Goal: Information Seeking & Learning: Learn about a topic

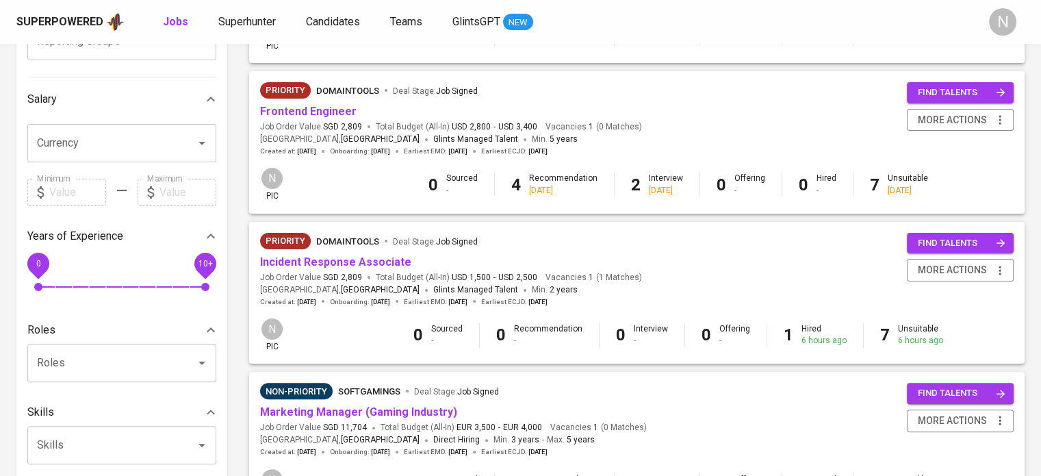
scroll to position [342, 0]
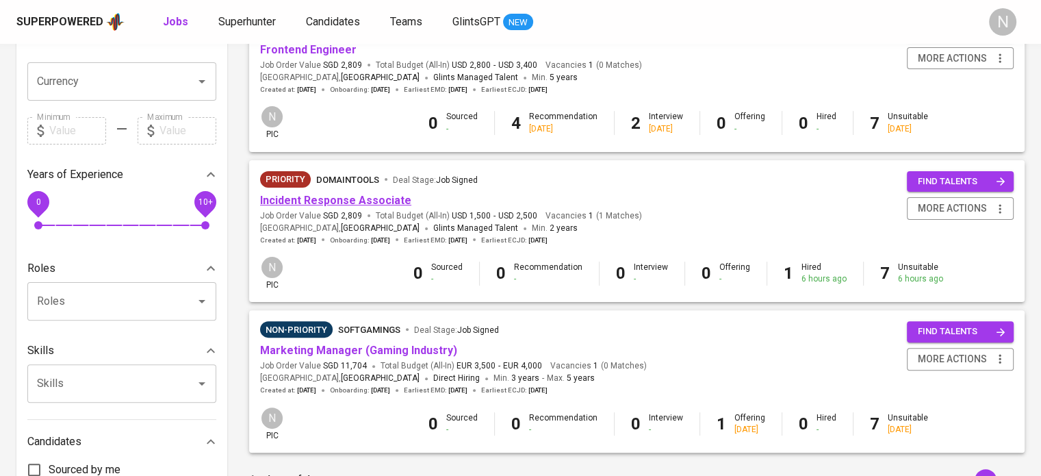
click at [345, 205] on link "Incident Response Associate" at bounding box center [335, 200] width 151 height 13
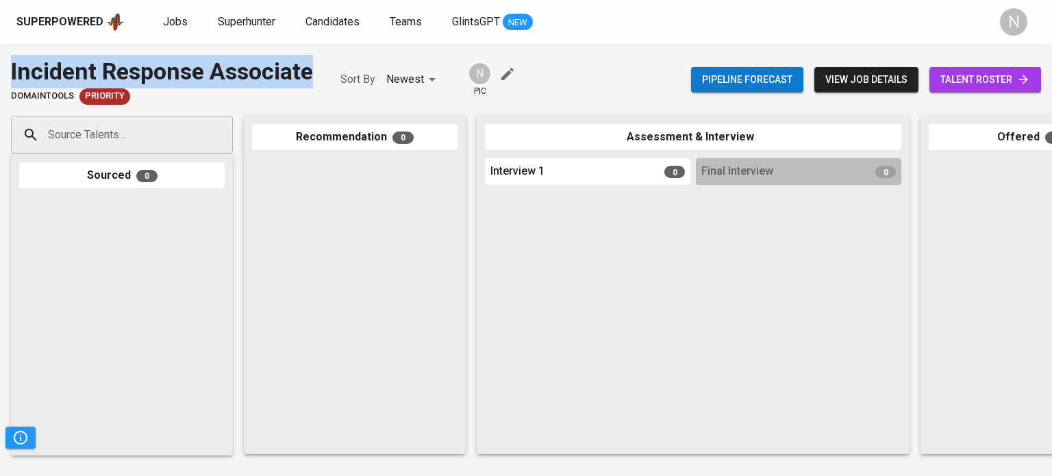
drag, startPoint x: 315, startPoint y: 73, endPoint x: 8, endPoint y: 51, distance: 307.5
click at [8, 51] on div "Incident Response Associate DomainTools Priority Sort By Newest NEWEST N pic Pi…" at bounding box center [526, 260] width 1052 height 432
copy div "Incident Response Associate"
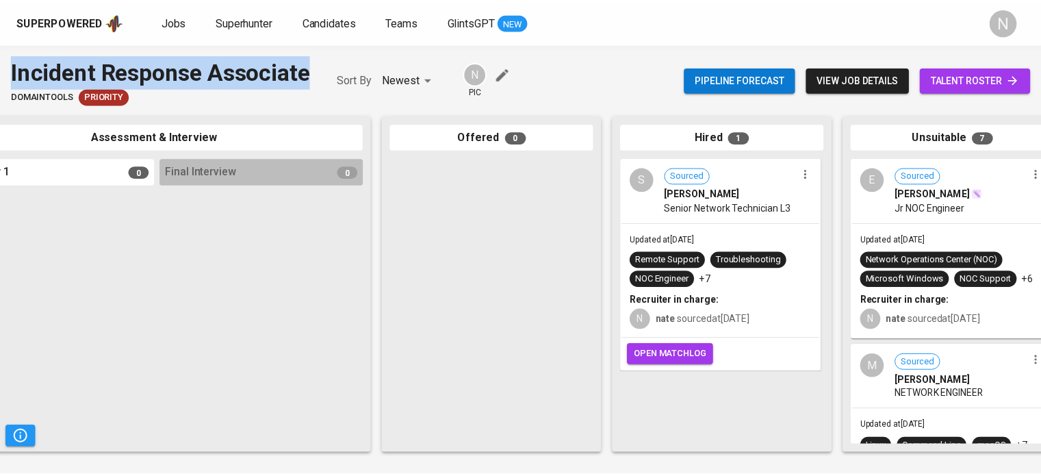
scroll to position [0, 578]
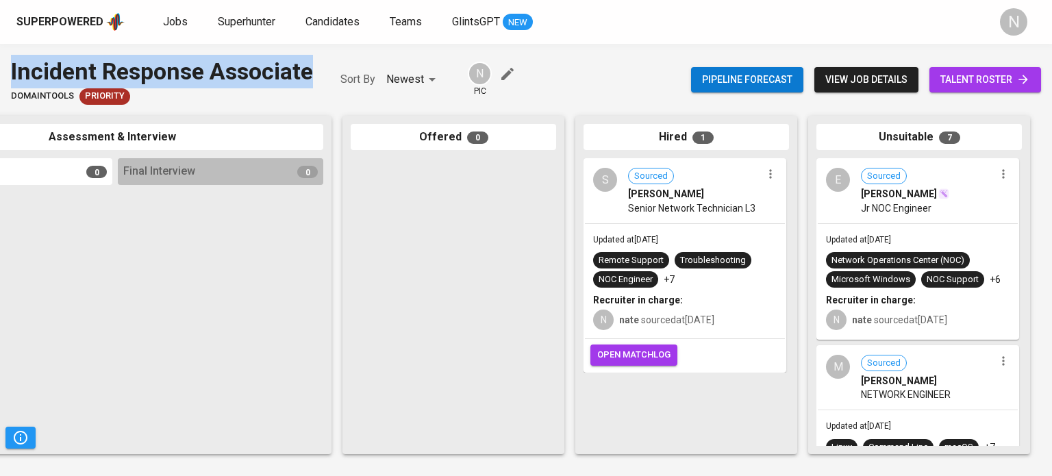
click at [734, 207] on span "Senior Network Technician L3" at bounding box center [691, 208] width 127 height 14
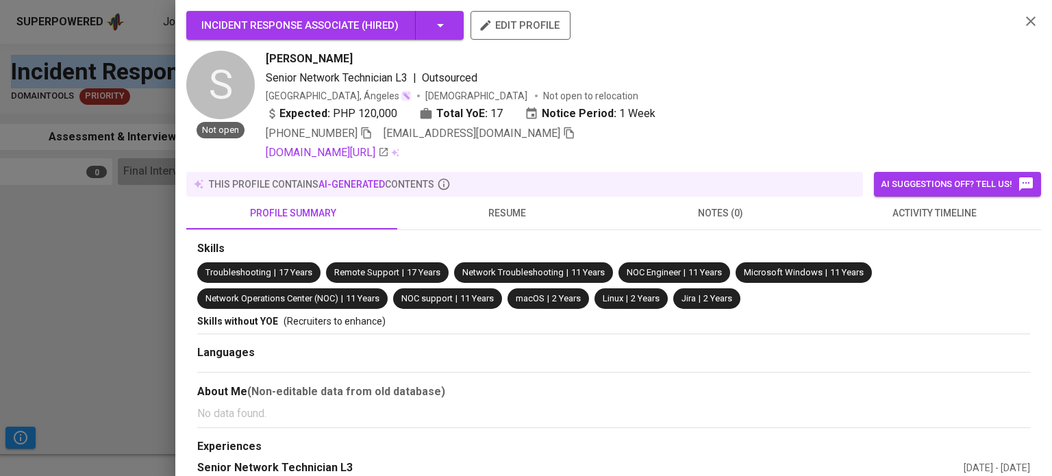
drag, startPoint x: 348, startPoint y: 57, endPoint x: 267, endPoint y: 65, distance: 81.2
click at [267, 65] on div "[PERSON_NAME]" at bounding box center [637, 59] width 743 height 16
copy span "[PERSON_NAME]"
click at [76, 259] on div at bounding box center [526, 238] width 1052 height 476
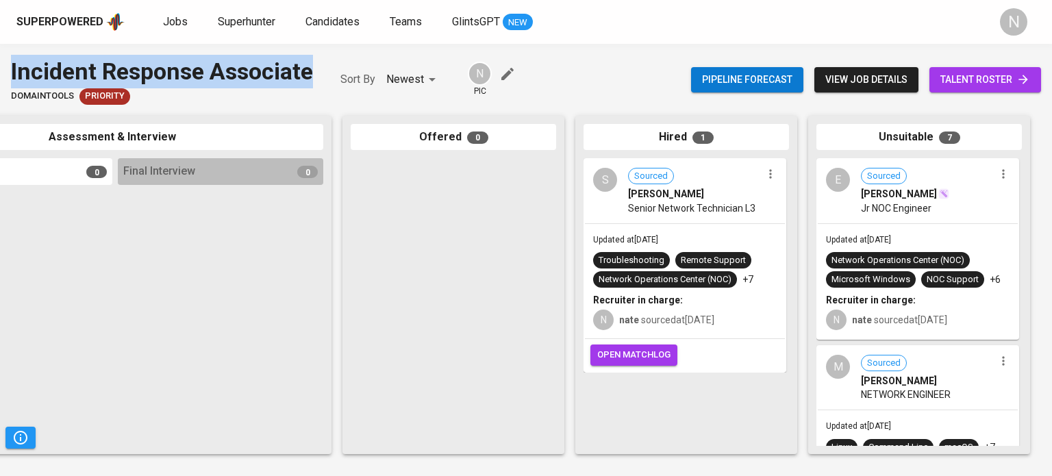
drag, startPoint x: 3, startPoint y: 71, endPoint x: 310, endPoint y: 84, distance: 307.0
click at [310, 84] on div "Incident Response Associate DomainTools Priority Sort By Newest NEWEST N pic Pi…" at bounding box center [526, 80] width 1052 height 50
copy div "Incident Response Associate"
click at [183, 18] on span "Jobs" at bounding box center [175, 21] width 25 height 13
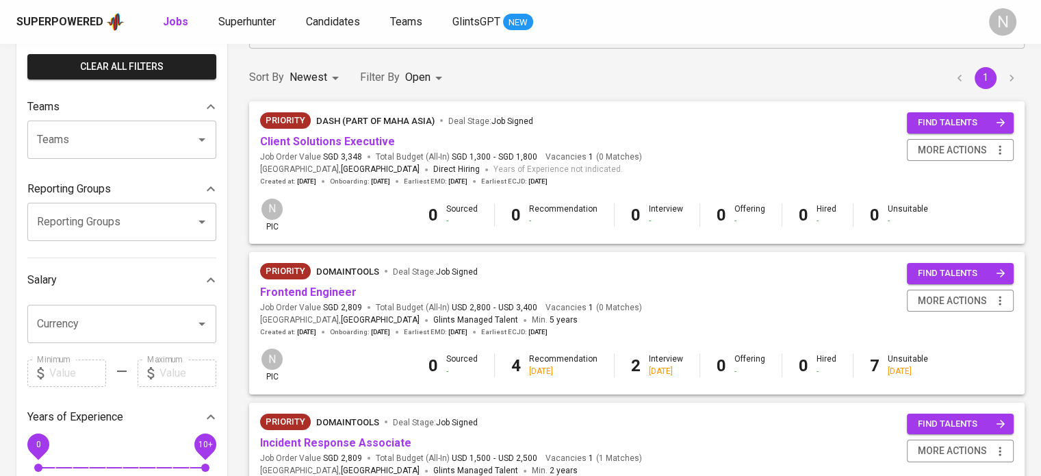
scroll to position [137, 0]
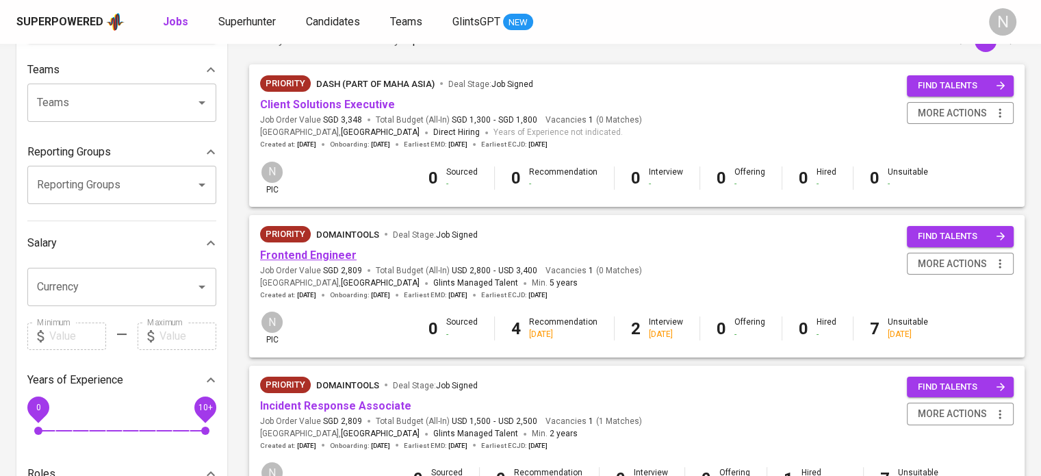
click at [291, 249] on link "Frontend Engineer" at bounding box center [308, 255] width 97 height 13
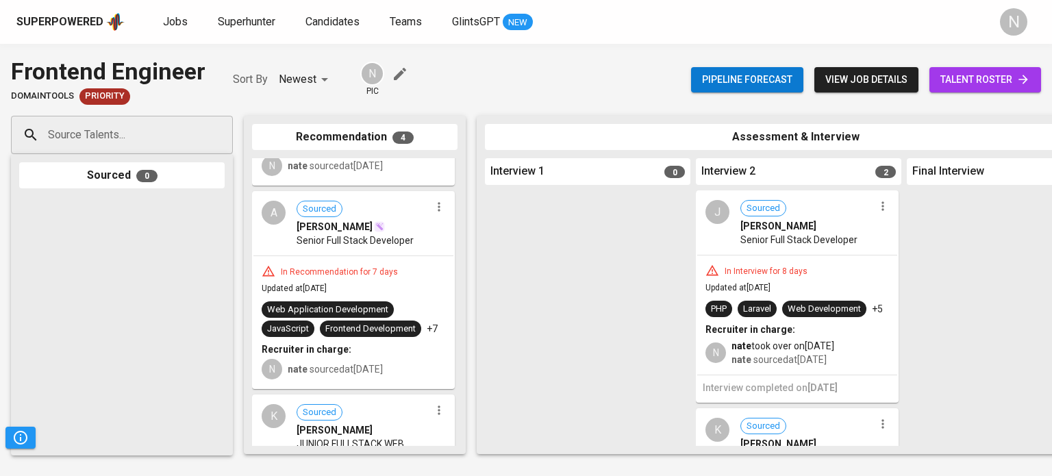
scroll to position [411, 0]
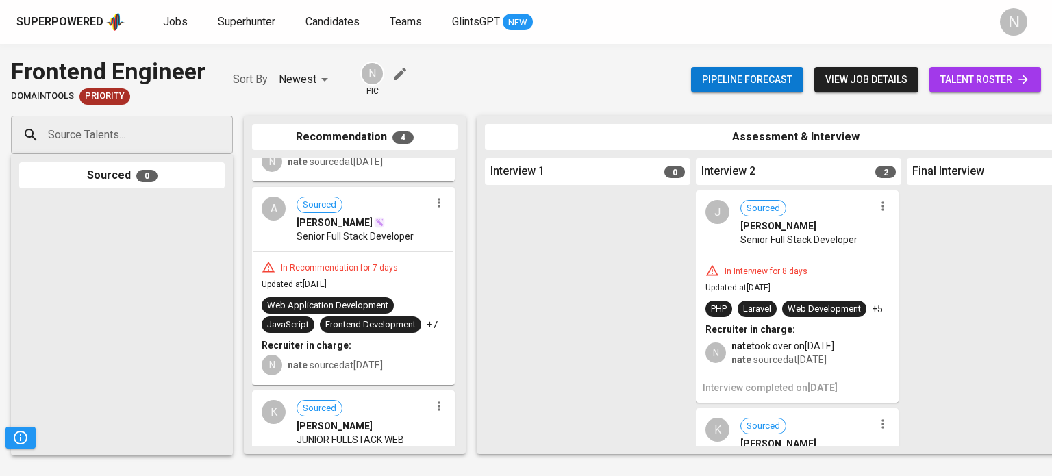
click at [363, 260] on div "In Recommendation for 7 days" at bounding box center [353, 267] width 183 height 14
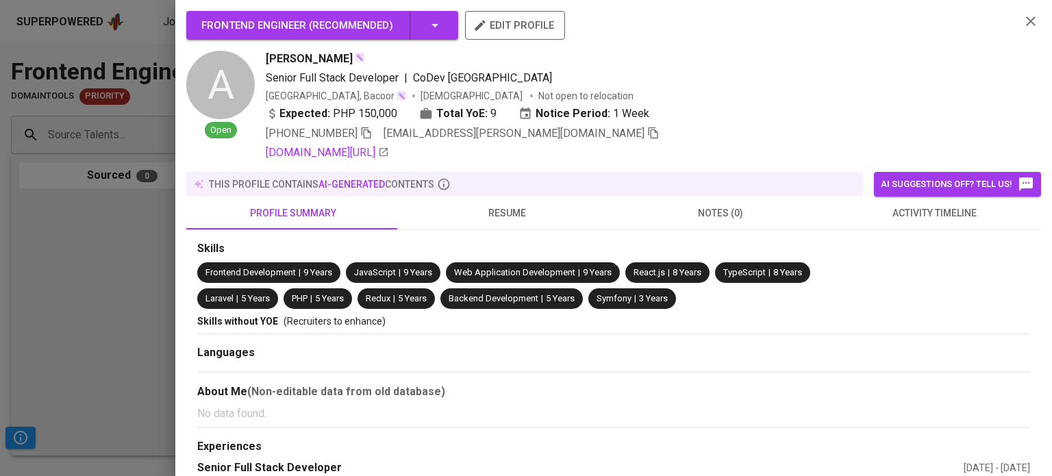
click at [110, 246] on div at bounding box center [526, 238] width 1052 height 476
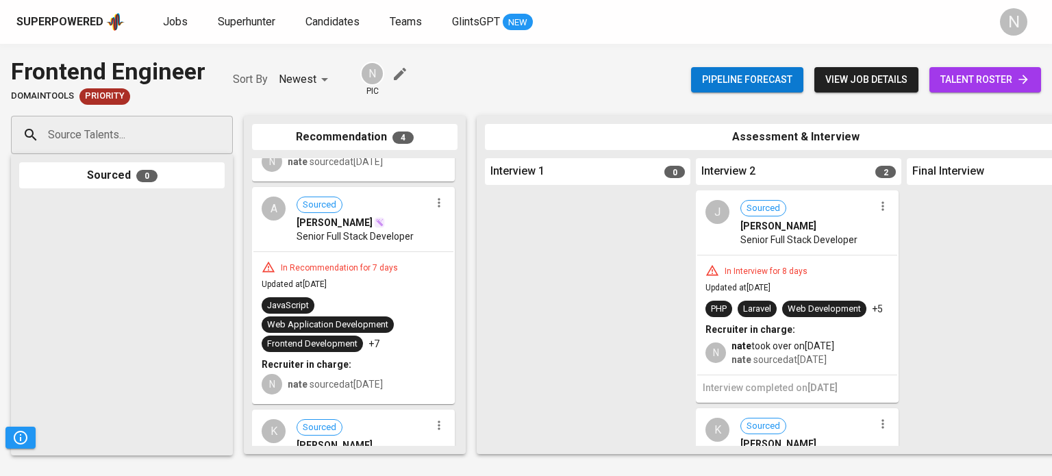
click at [348, 251] on hr at bounding box center [353, 251] width 200 height 1
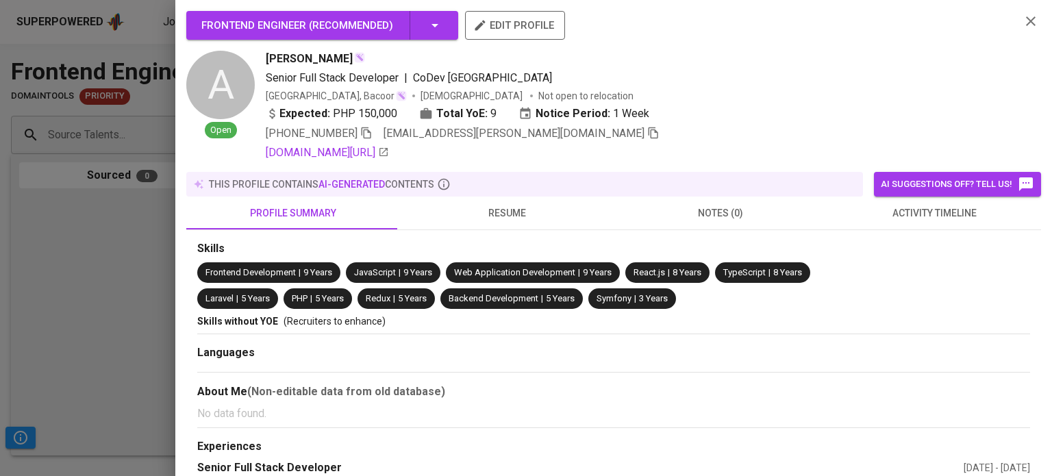
drag, startPoint x: 140, startPoint y: 247, endPoint x: 173, endPoint y: 249, distance: 32.9
click at [140, 247] on div at bounding box center [526, 238] width 1052 height 476
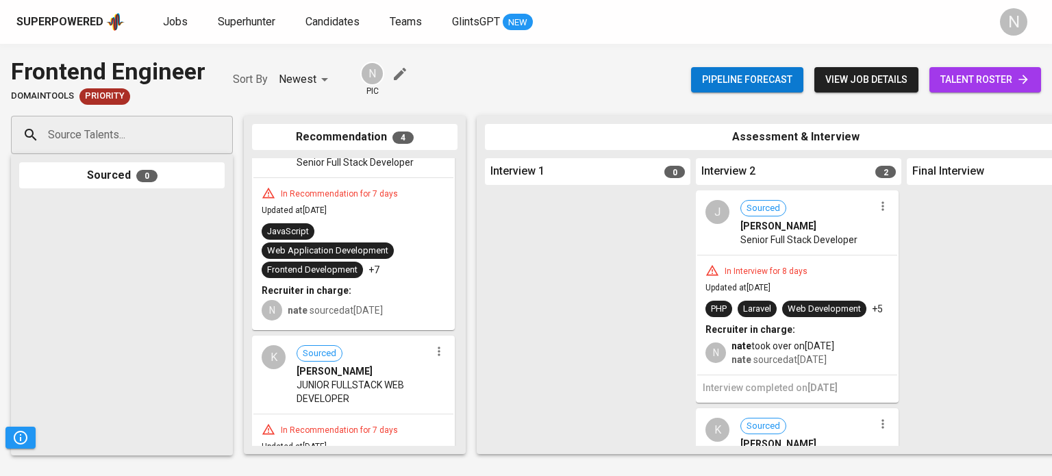
scroll to position [548, 0]
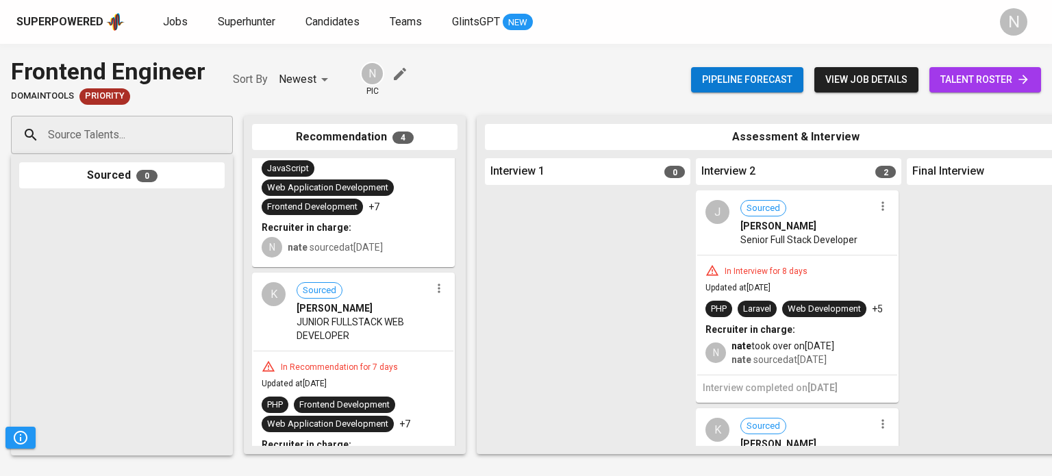
click at [373, 333] on span "JUNIOR FULLSTACK WEB DEVELOPER" at bounding box center [362, 328] width 133 height 27
click at [355, 333] on span "JUNIOR FULLSTACK WEB DEVELOPER" at bounding box center [362, 328] width 133 height 27
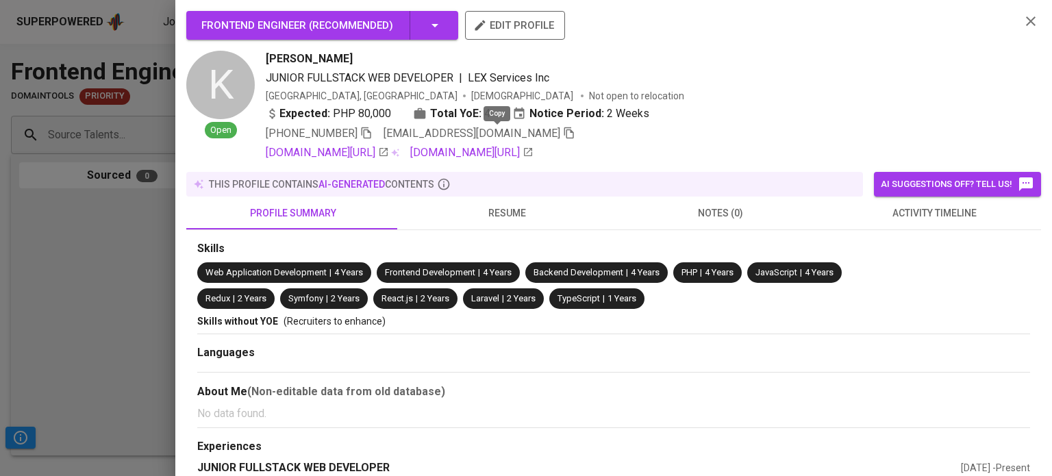
click at [564, 133] on icon "button" at bounding box center [569, 133] width 10 height 12
click at [564, 129] on icon "button" at bounding box center [569, 133] width 10 height 12
